Goal: Transaction & Acquisition: Book appointment/travel/reservation

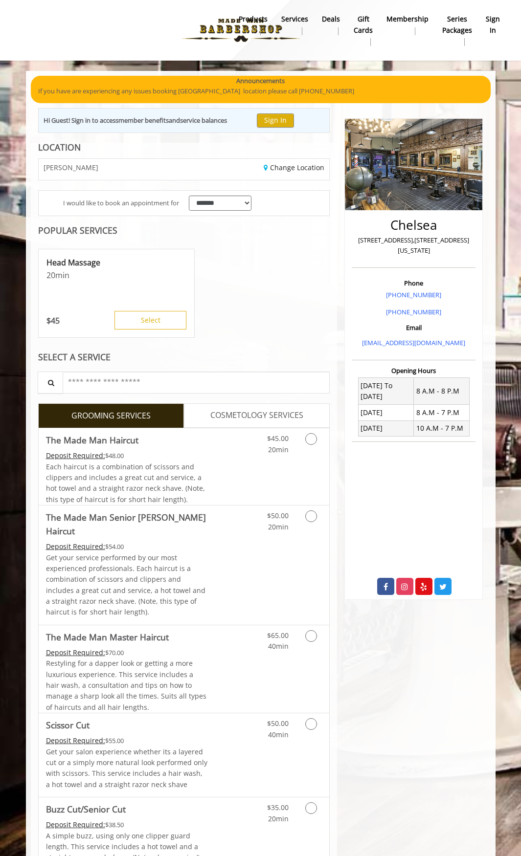
click at [233, 415] on span "COSMETOLOGY SERVICES" at bounding box center [256, 415] width 93 height 13
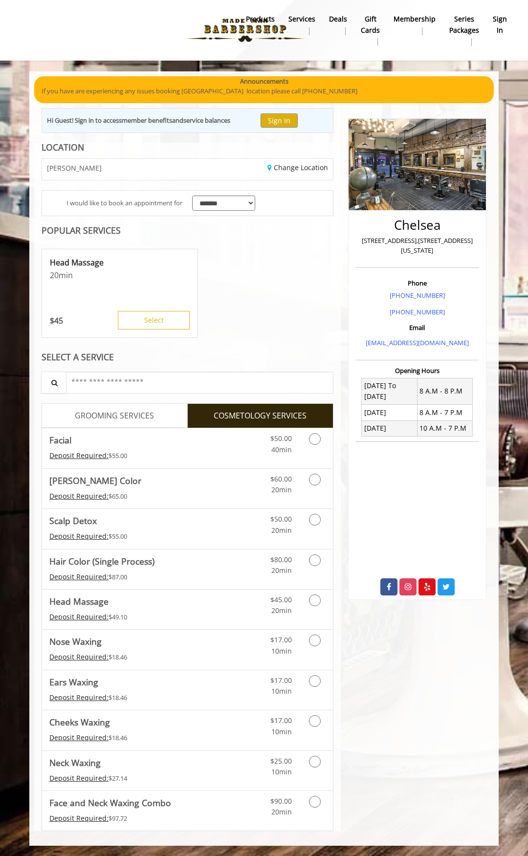
click at [140, 413] on span "GROOMING SERVICES" at bounding box center [114, 416] width 79 height 13
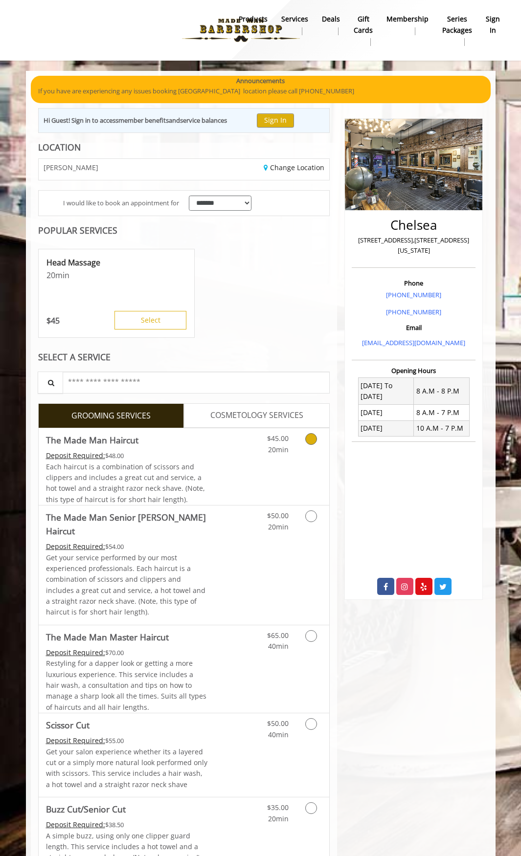
click at [241, 480] on link "Discounted Price" at bounding box center [232, 466] width 48 height 77
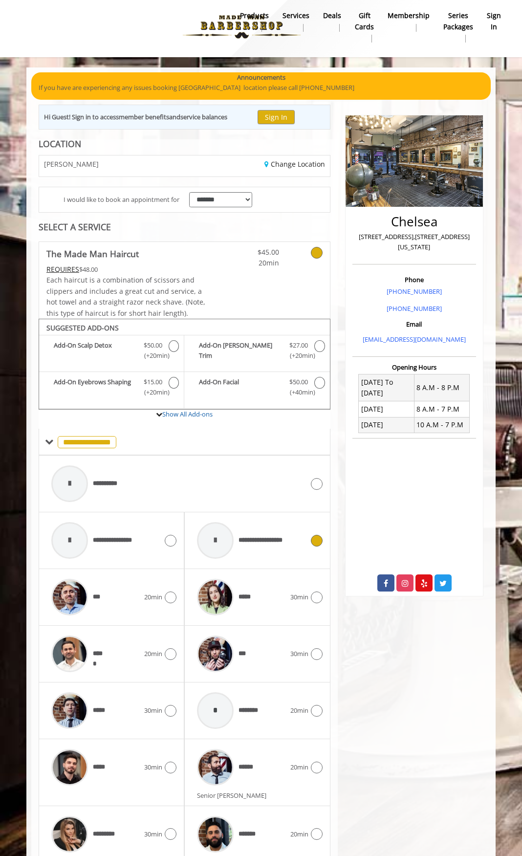
scroll to position [45, 0]
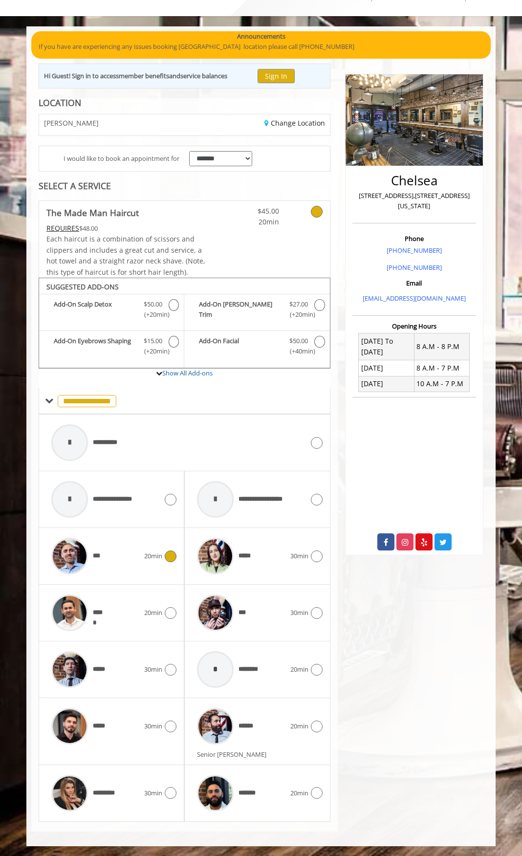
click at [138, 542] on div "***" at bounding box center [95, 556] width 98 height 46
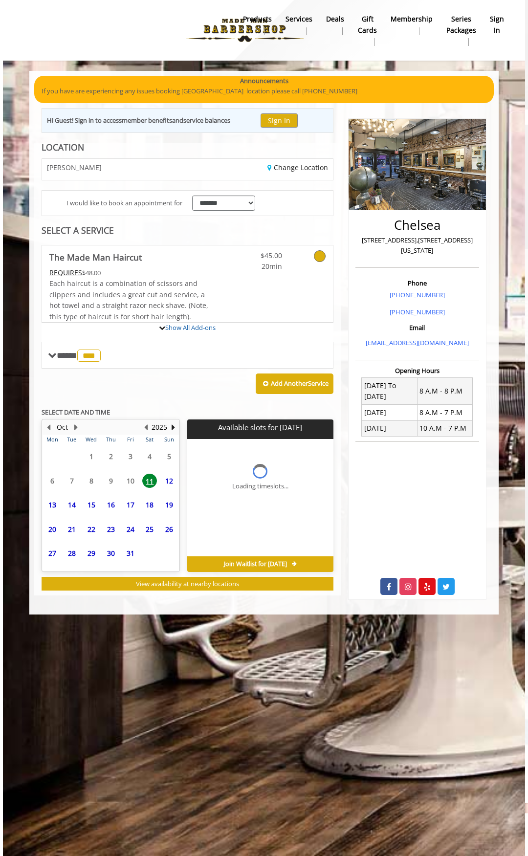
scroll to position [0, 0]
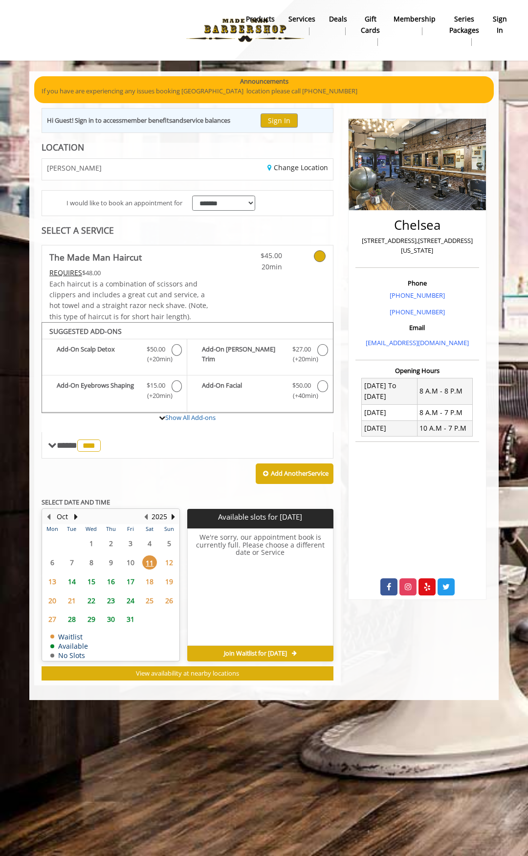
click at [79, 583] on span "14" at bounding box center [72, 582] width 15 height 14
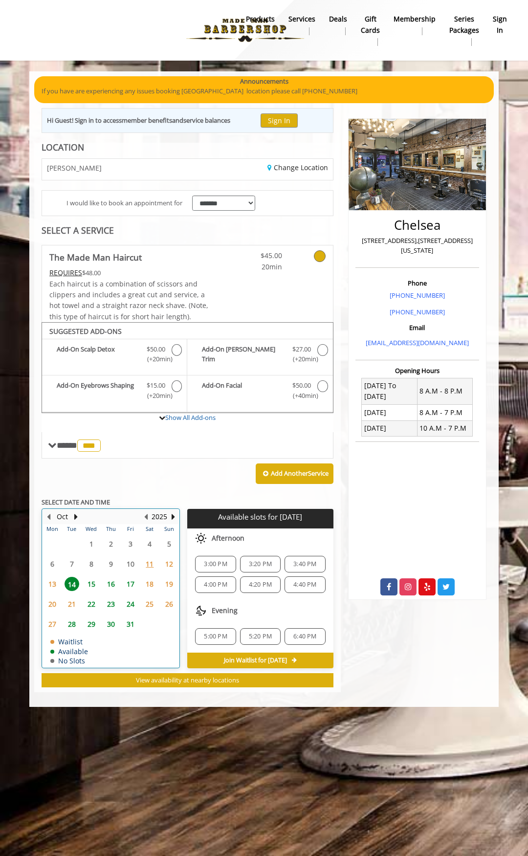
click at [60, 587] on div "13" at bounding box center [53, 584] width 16 height 14
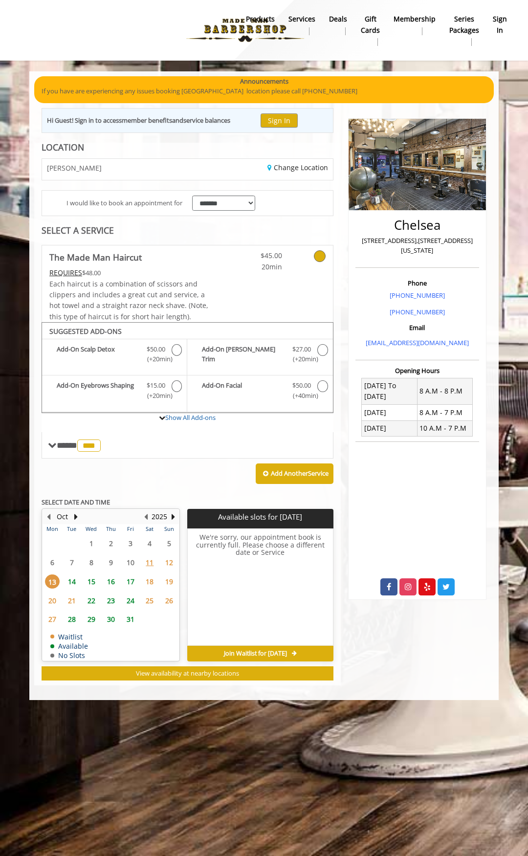
click at [68, 582] on span "14" at bounding box center [72, 582] width 15 height 14
